Goal: Task Accomplishment & Management: Complete application form

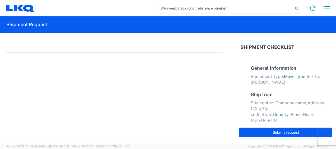
select select "FULL"
select select "LBS"
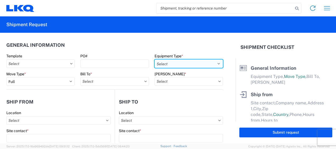
click at [214, 64] on select "Select 53’ Dry Van Flatbed Dropdeck (van) Lowboy (flatbed) Rail" at bounding box center [189, 63] width 68 height 8
select select "STDV"
click at [155, 59] on select "Select 53’ Dry Van Flatbed Dropdeck (van) Lowboy (flatbed) Rail" at bounding box center [189, 63] width 68 height 8
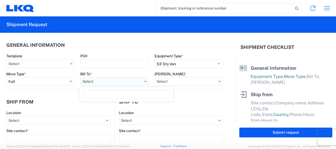
click at [96, 79] on input "Bill To *" at bounding box center [114, 81] width 68 height 8
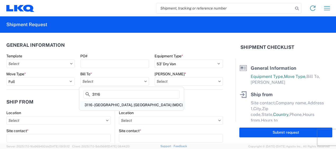
type input "3116"
click at [106, 104] on div "3116 - [GEOGRAPHIC_DATA], [GEOGRAPHIC_DATA] (MDC)" at bounding box center [131, 105] width 102 height 8
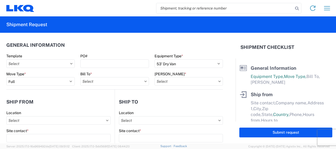
type input "3116 - [GEOGRAPHIC_DATA], [GEOGRAPHIC_DATA] (MDC)"
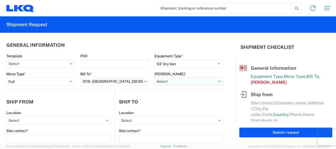
click at [160, 80] on input "Bill Code *" at bounding box center [189, 81] width 68 height 8
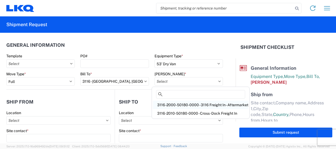
click at [170, 103] on div "3116-2000-50180-0000 - 3116 Freight In - Aftermarket" at bounding box center [200, 105] width 95 height 8
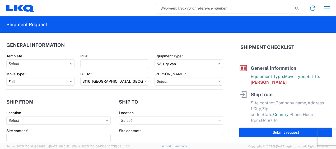
type input "3116-2000-50180-0000 - 3116 Freight In - Aftermarket"
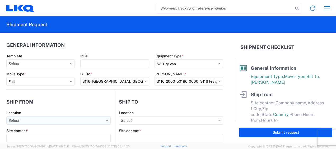
click at [24, 118] on input "Location" at bounding box center [58, 120] width 104 height 8
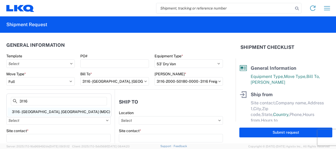
type input "3116"
click at [31, 111] on div "3116 - [GEOGRAPHIC_DATA], [GEOGRAPHIC_DATA] (MDC)" at bounding box center [59, 112] width 102 height 8
type input "3116 - [GEOGRAPHIC_DATA], [GEOGRAPHIC_DATA] (MDC)"
type input "[DEMOGRAPHIC_DATA][PERSON_NAME]"
type input "LKQ Corporation"
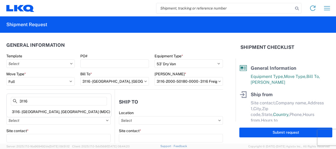
type input "[STREET_ADDRESS]"
type input "[GEOGRAPHIC_DATA]"
type input "49508"
select select "MI"
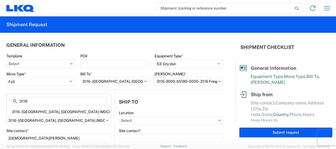
select select "US"
type input "[PERSON_NAME][EMAIL_ADDRESS][DOMAIN_NAME]"
type input "[PHONE_NUMBER]"
type input "06:00"
type input "13:00"
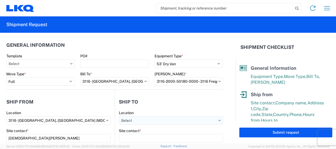
click at [136, 120] on input "Location" at bounding box center [171, 120] width 104 height 8
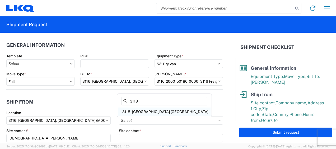
type input "3118"
click at [138, 110] on div "3118 - [GEOGRAPHIC_DATA] [GEOGRAPHIC_DATA]" at bounding box center [164, 112] width 92 height 8
type input "3118 - [GEOGRAPHIC_DATA] [GEOGRAPHIC_DATA]"
type input "LKQ Corporation"
type input "[STREET_ADDRESS]"
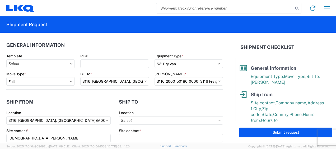
type input "Brainerd"
type input "56401"
select select "US"
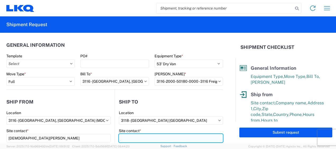
click at [134, 137] on input "Site contact *" at bounding box center [171, 138] width 104 height 8
type input "Receiving"
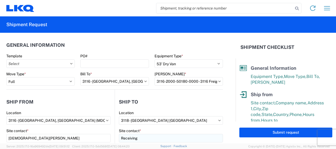
scroll to position [68, 0]
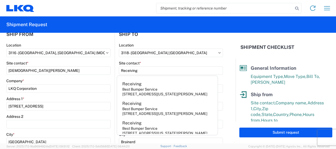
click at [93, 79] on div "Company *" at bounding box center [58, 80] width 104 height 5
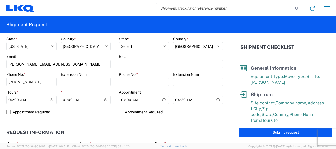
scroll to position [200, 0]
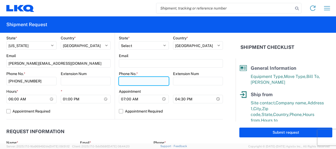
click at [127, 81] on input "Phone No. *" at bounding box center [144, 81] width 50 height 8
type input "[PHONE_NUMBER]"
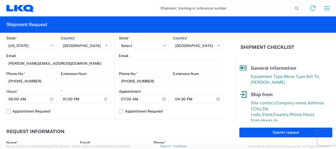
click at [103, 74] on div "Extension Num" at bounding box center [86, 73] width 50 height 5
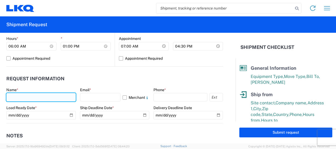
click at [15, 96] on input "text" at bounding box center [40, 97] width 69 height 8
type input "k"
type input "[DEMOGRAPHIC_DATA][PERSON_NAME]"
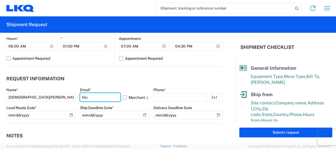
type input "[PERSON_NAME][EMAIL_ADDRESS][DOMAIN_NAME]"
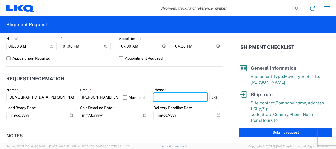
type input "6167541500"
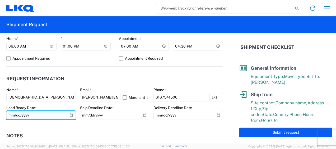
click at [71, 115] on input "date" at bounding box center [40, 115] width 69 height 8
type input "2025-08-19"
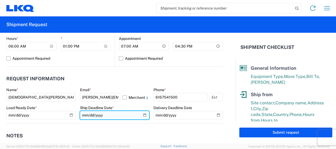
click at [143, 115] on input "date" at bounding box center [114, 115] width 69 height 8
type input "2025-08-19"
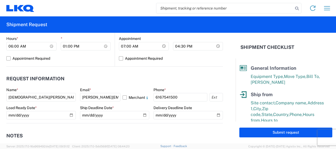
click at [168, 74] on header "Request Information" at bounding box center [114, 79] width 217 height 12
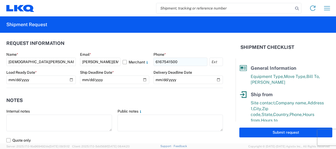
scroll to position [305, 0]
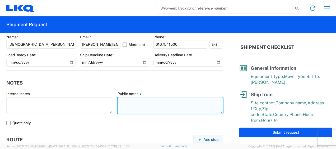
click at [125, 103] on textarea at bounding box center [171, 105] width 106 height 17
drag, startPoint x: 117, startPoint y: 101, endPoint x: 147, endPoint y: 100, distance: 30.4
click at [147, 100] on textarea "56-steel racks" at bounding box center [171, 105] width 106 height 17
click at [157, 105] on textarea "56-steel racks" at bounding box center [171, 105] width 106 height 17
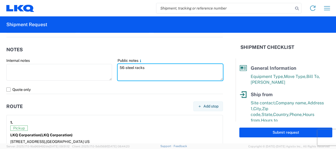
scroll to position [437, 0]
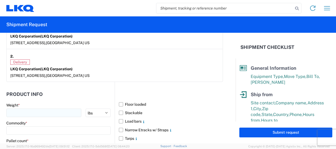
type textarea "56-steel racks"
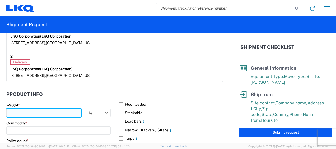
click at [16, 111] on input "number" at bounding box center [43, 113] width 75 height 8
type input "28000"
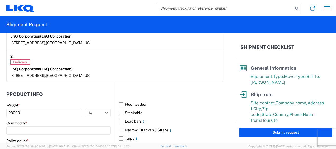
click at [48, 95] on header "Product Info" at bounding box center [60, 94] width 108 height 12
click at [22, 127] on input at bounding box center [58, 130] width 104 height 8
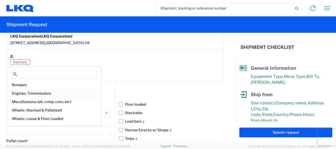
scroll to position [26, 0]
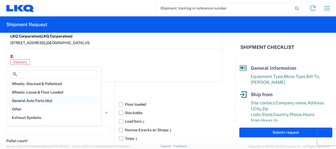
click at [35, 98] on div "General Auto Parts (dry)" at bounding box center [54, 100] width 92 height 8
type input "General Auto Parts (dry)"
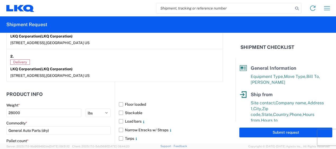
click at [87, 90] on header "Product Info" at bounding box center [60, 94] width 108 height 12
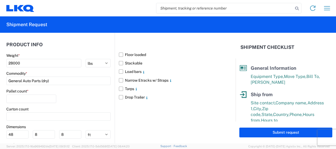
scroll to position [490, 0]
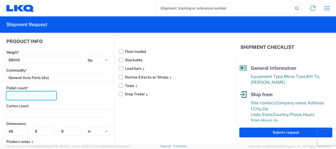
click at [22, 96] on input "number" at bounding box center [31, 95] width 50 height 8
type input "56"
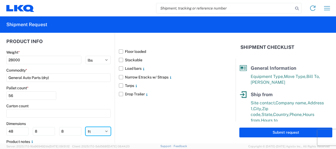
click at [93, 130] on select "ft in cm" at bounding box center [98, 131] width 25 height 8
select select "IN"
click at [86, 127] on select "ft in cm" at bounding box center [98, 131] width 25 height 8
type input "576"
type input "96"
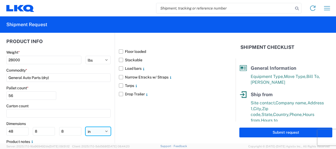
type input "96"
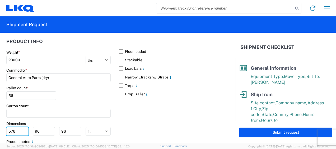
drag, startPoint x: 20, startPoint y: 131, endPoint x: 0, endPoint y: 127, distance: 20.4
click at [0, 129] on html "Home Shipment request Shipment tracking Shipment Request General Information Te…" at bounding box center [168, 74] width 336 height 149
type input "77"
type input "47"
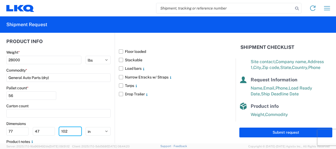
scroll to position [107, 0]
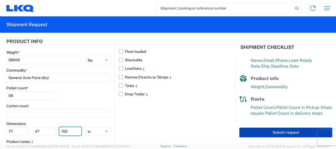
type input "102"
click at [281, 132] on button "Submit request" at bounding box center [285, 133] width 93 height 10
select select "US"
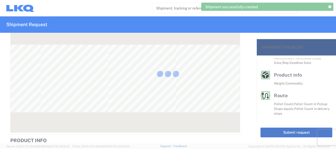
scroll to position [97, 0]
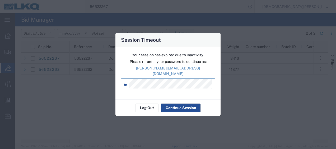
click at [125, 101] on div "Log Out Continue Session" at bounding box center [167, 107] width 105 height 17
click at [179, 106] on button "Continue Session" at bounding box center [180, 108] width 39 height 8
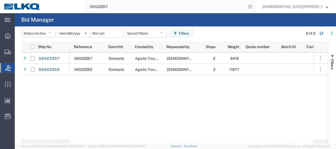
click at [156, 6] on input "56522267" at bounding box center [166, 6] width 161 height 13
type input "56522457"
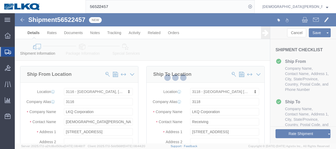
select select "27850"
select select "27852"
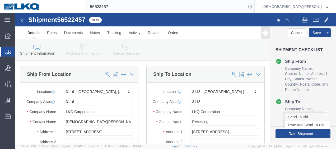
click link "Send To Bid"
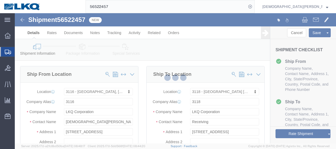
select select "TL"
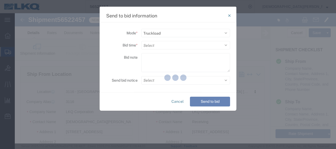
click at [150, 55] on div at bounding box center [175, 78] width 321 height 130
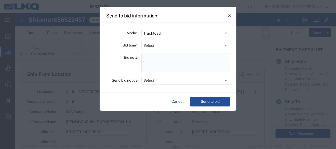
paste textarea "56-steel racks"
type textarea "56-steel racks"
click at [149, 44] on select "Select 30 Min (Rush) 1 Hour (Rush) 2 Hours (Rush) 4 Hours (Rush) 8 Hours (Rush)…" at bounding box center [185, 45] width 89 height 8
select select "2"
click at [141, 41] on select "Select 30 Min (Rush) 1 Hour (Rush) 2 Hours (Rush) 4 Hours (Rush) 8 Hours (Rush)…" at bounding box center [185, 45] width 89 height 8
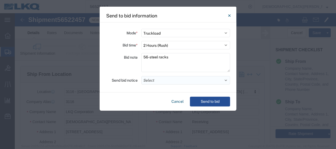
click at [163, 79] on button "Select" at bounding box center [185, 80] width 89 height 8
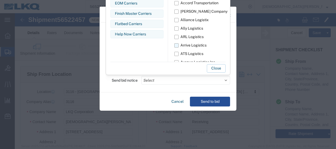
scroll to position [10, 0]
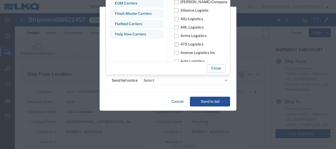
click at [194, 47] on label "ATS Logistics" at bounding box center [214, 44] width 81 height 8
click at [0, 0] on input "ATS Logistics" at bounding box center [0, 0] width 0 height 0
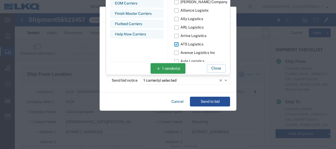
click at [175, 43] on label "ATS Logistics" at bounding box center [214, 44] width 81 height 8
click at [0, 0] on input "ATS Logistics" at bounding box center [0, 0] width 0 height 0
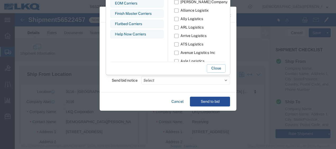
drag, startPoint x: 112, startPoint y: 64, endPoint x: 115, endPoint y: 117, distance: 52.9
click at [115, 117] on div "Send to bid information Mode * Select Small Parcel Truckload Air Rail Less than…" at bounding box center [168, 74] width 336 height 149
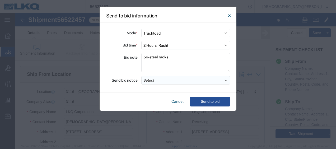
click at [151, 79] on button "Select" at bounding box center [185, 80] width 89 height 8
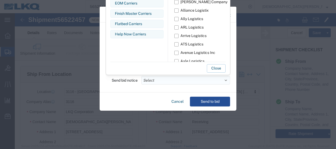
click at [167, 79] on button "Select" at bounding box center [185, 80] width 89 height 8
click at [217, 68] on button "Close" at bounding box center [216, 68] width 19 height 8
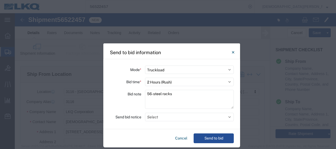
drag, startPoint x: 185, startPoint y: 14, endPoint x: 189, endPoint y: 48, distance: 34.0
click at [189, 49] on div "Send to bid information" at bounding box center [171, 51] width 137 height 16
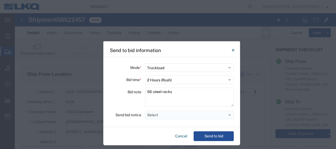
click at [229, 114] on button "Select" at bounding box center [189, 115] width 89 height 8
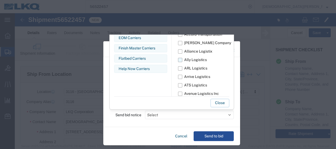
scroll to position [0, 0]
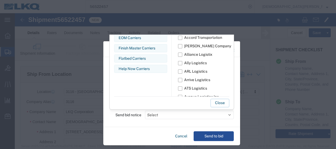
click at [163, 81] on div "Bid Board Carriers Edit bid group Remove bid group EOM Carriers Edit bid group …" at bounding box center [140, 60] width 53 height 73
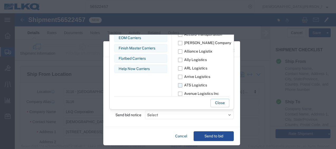
scroll to position [10, 0]
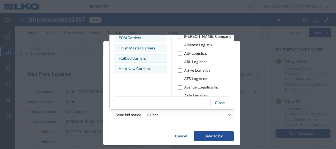
drag, startPoint x: 173, startPoint y: 75, endPoint x: 193, endPoint y: 107, distance: 38.2
click at [193, 107] on div "Add bid groups Bid Board Carriers Edit bid group Remove bid group EOM Carriers …" at bounding box center [171, 60] width 125 height 100
drag, startPoint x: 193, startPoint y: 107, endPoint x: 166, endPoint y: 80, distance: 38.1
click at [166, 80] on div "Bid Board Carriers Edit bid group Remove bid group EOM Carriers Edit bid group …" at bounding box center [140, 60] width 53 height 73
click at [222, 102] on button "Close" at bounding box center [220, 103] width 19 height 8
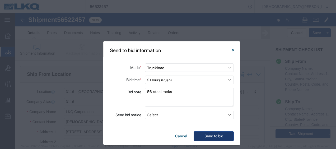
click at [212, 136] on button "Send to bid" at bounding box center [214, 136] width 40 height 10
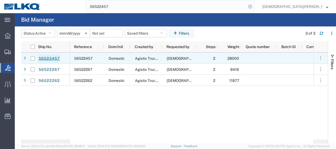
click at [54, 56] on link "56522457" at bounding box center [49, 58] width 22 height 8
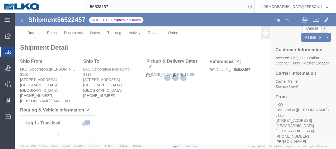
click at [55, 35] on div at bounding box center [175, 78] width 321 height 130
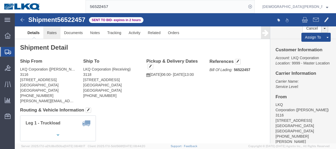
click link "Rates"
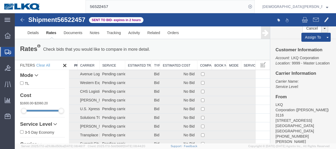
click at [184, 66] on th "Estimated Cost" at bounding box center [178, 65] width 37 height 10
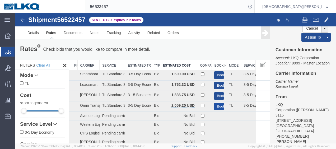
click at [214, 105] on button "Book" at bounding box center [218, 107] width 9 height 8
